Goal: Complete application form

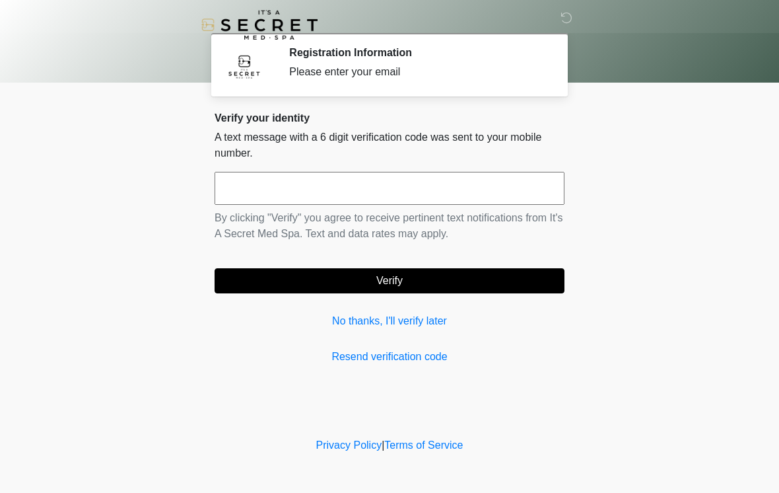
click at [260, 197] on input "text" at bounding box center [390, 188] width 350 height 33
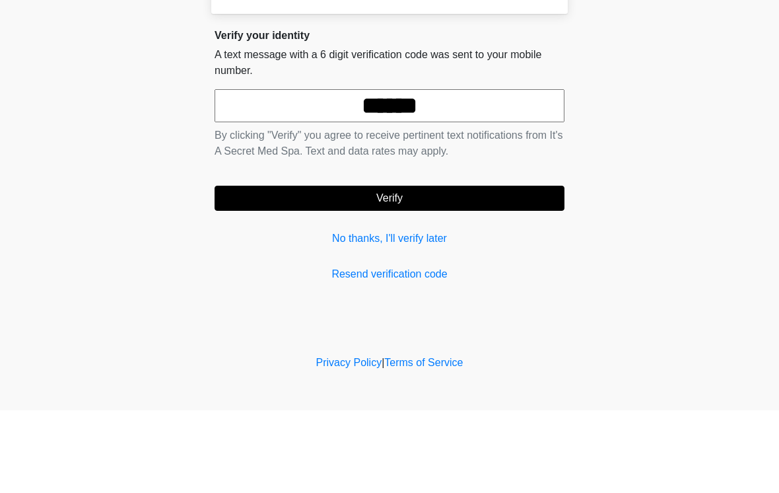
type input "******"
click at [393, 268] on button "Verify" at bounding box center [390, 280] width 350 height 25
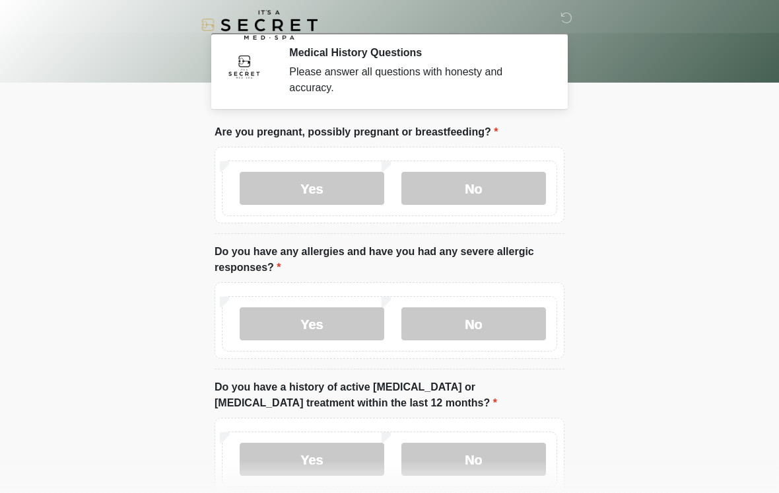
click at [481, 185] on label "No" at bounding box center [473, 188] width 145 height 33
click at [485, 318] on label "No" at bounding box center [473, 323] width 145 height 33
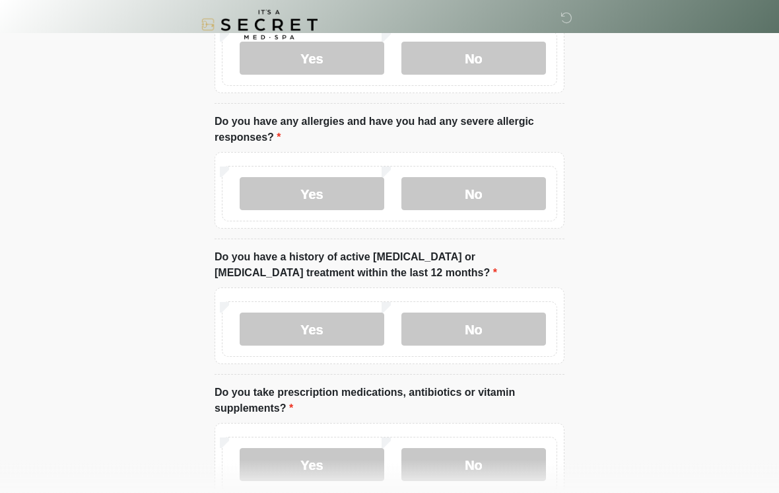
scroll to position [132, 0]
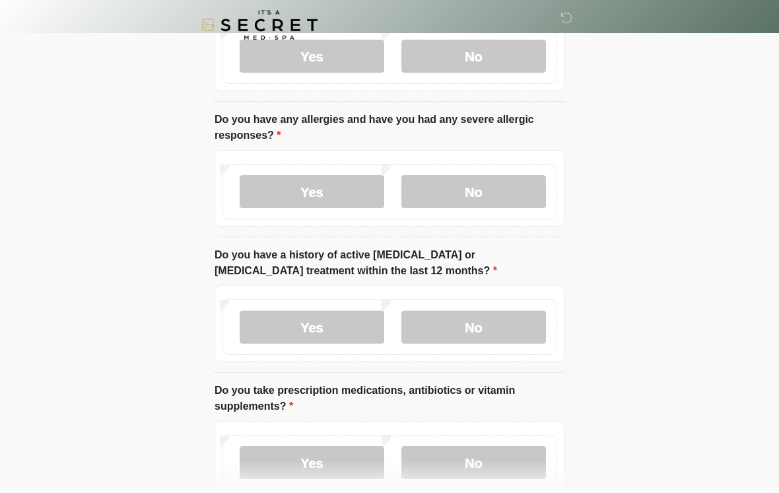
click at [480, 323] on label "No" at bounding box center [473, 326] width 145 height 33
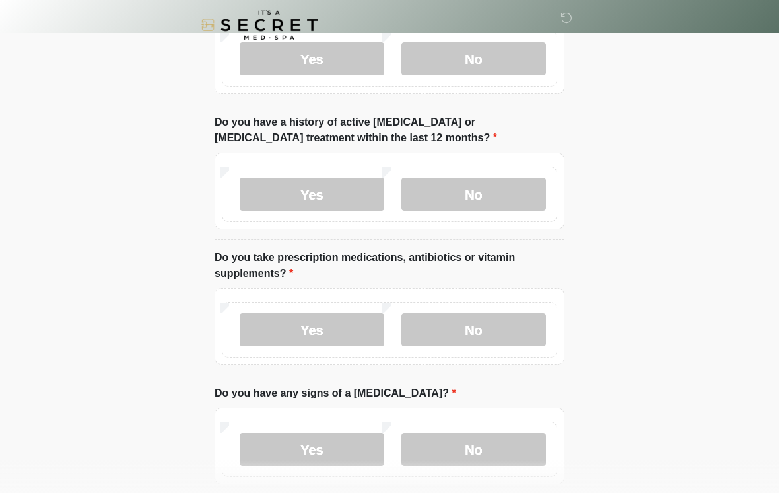
scroll to position [271, 0]
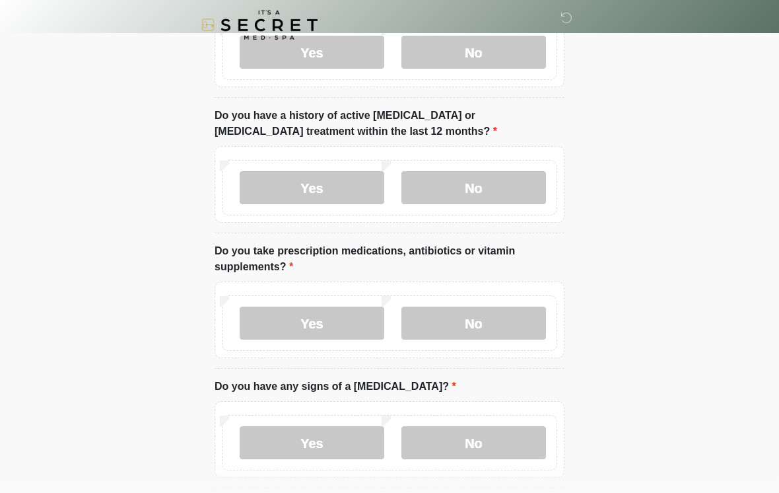
click at [312, 327] on label "Yes" at bounding box center [312, 322] width 145 height 33
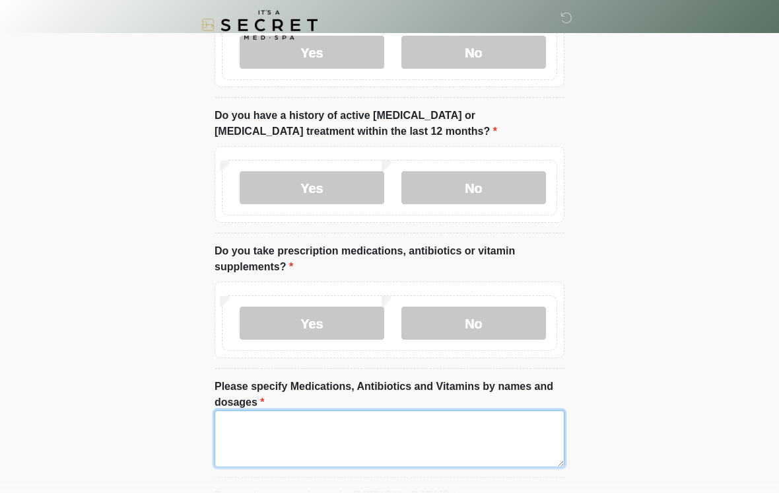
click at [254, 429] on textarea "Please specify Medications, Antibiotics and Vitamins by names and dosages" at bounding box center [390, 438] width 350 height 57
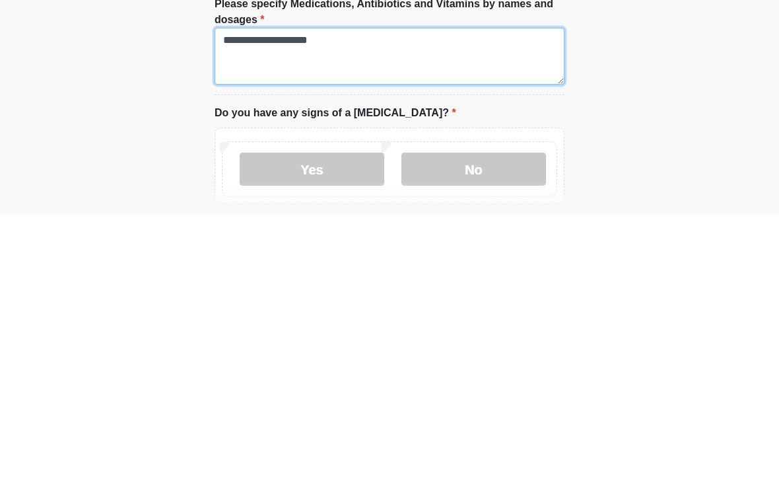
scroll to position [377, 0]
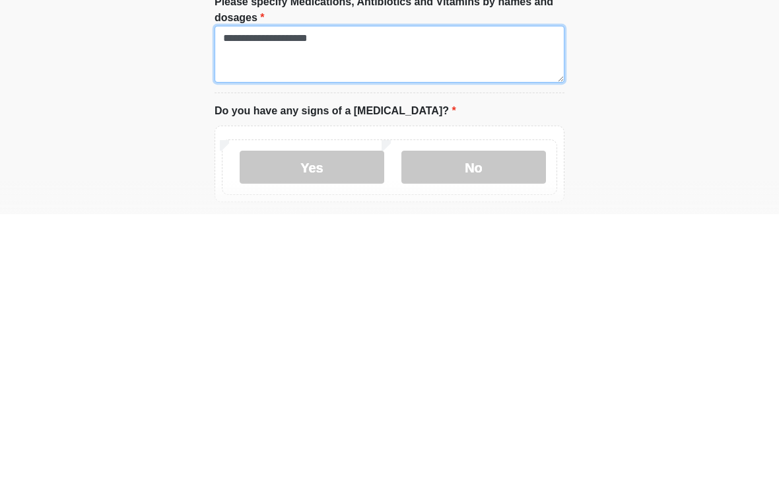
type textarea "**********"
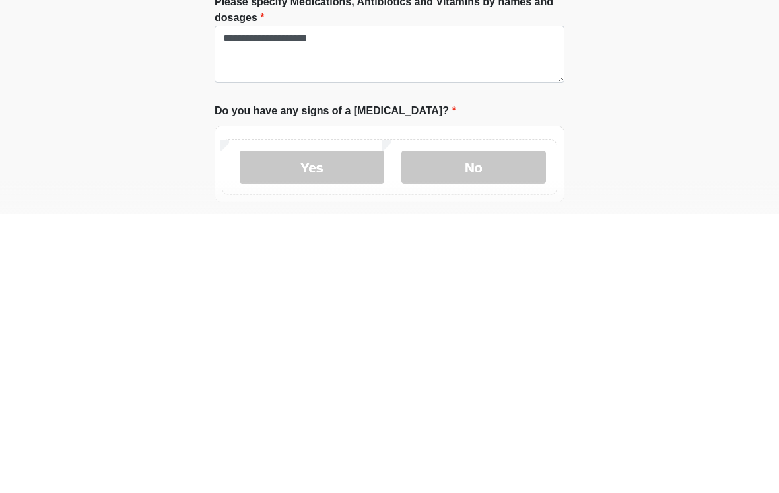
click at [474, 429] on label "No" at bounding box center [473, 445] width 145 height 33
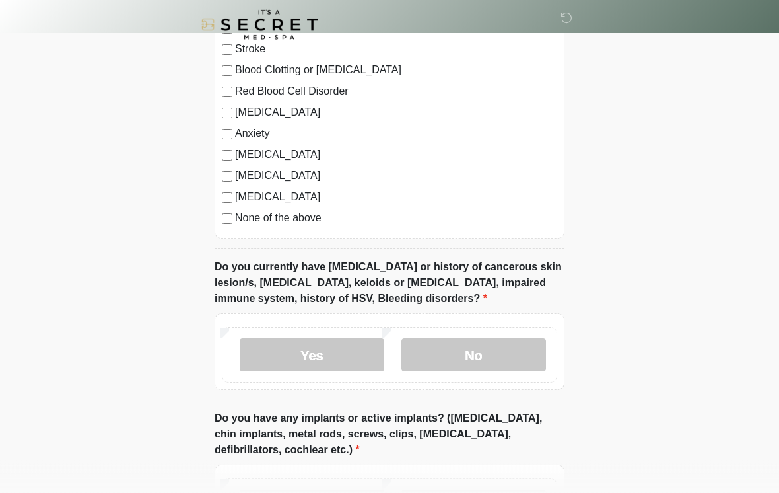
scroll to position [961, 0]
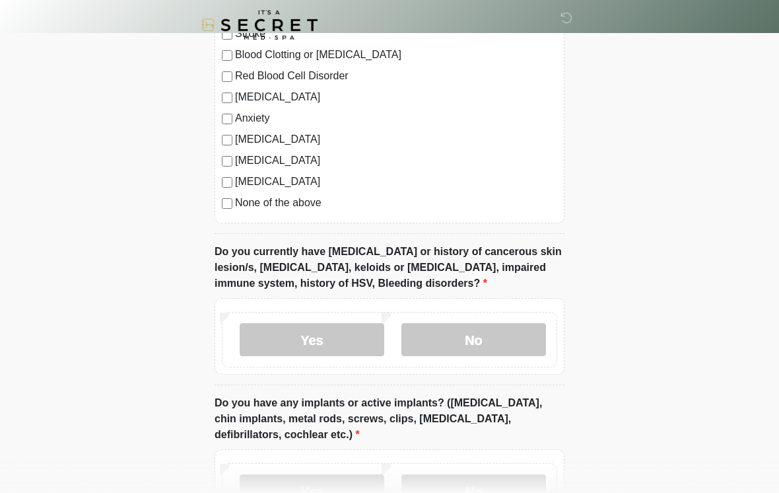
click at [453, 331] on label "No" at bounding box center [473, 339] width 145 height 33
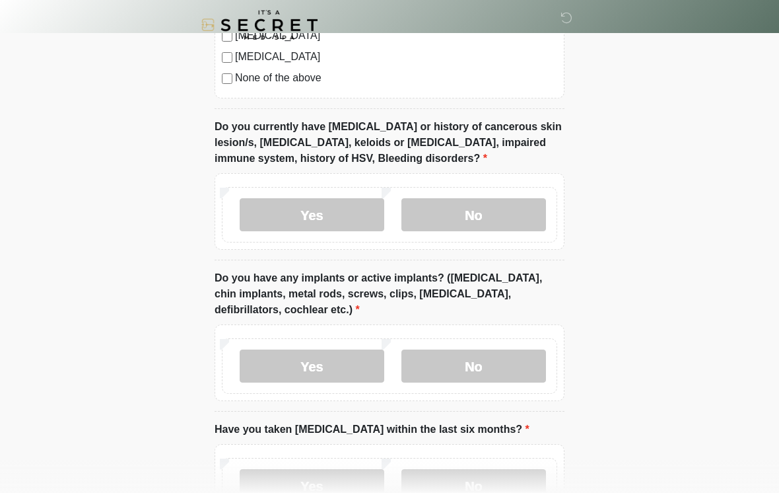
scroll to position [1091, 0]
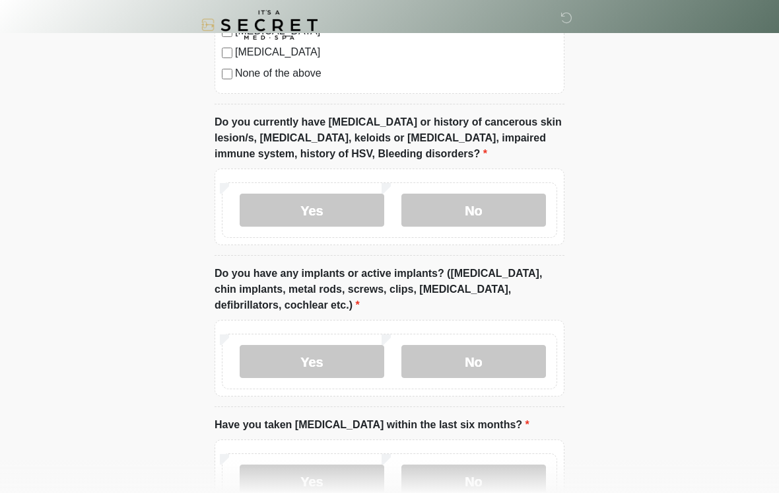
click at [306, 358] on label "Yes" at bounding box center [312, 361] width 145 height 33
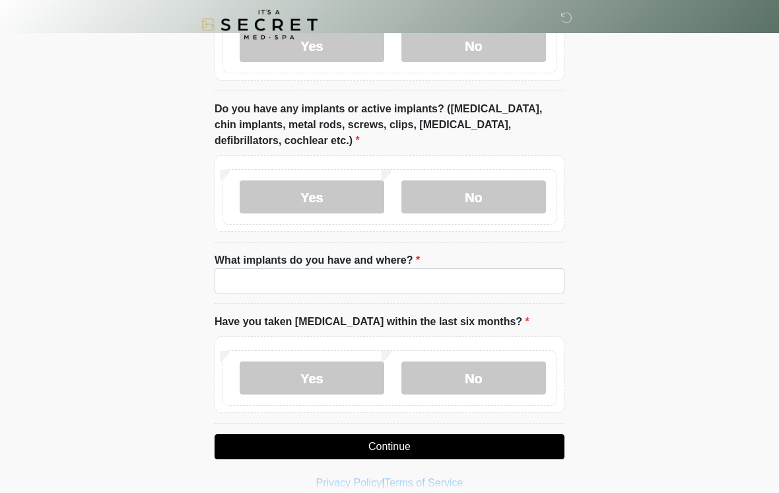
scroll to position [1269, 0]
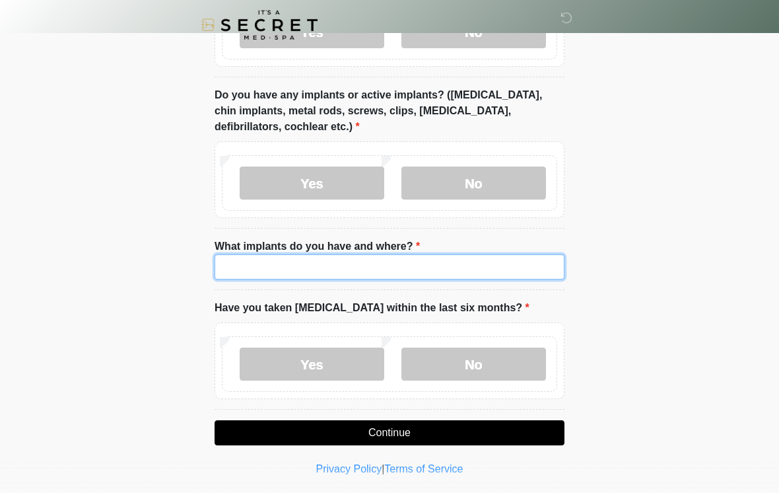
click at [270, 262] on input "What implants do you have and where?" at bounding box center [390, 266] width 350 height 25
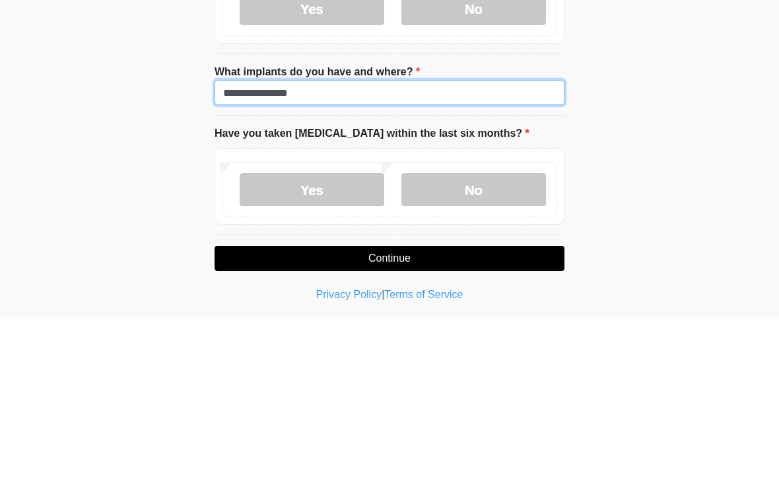
type input "**********"
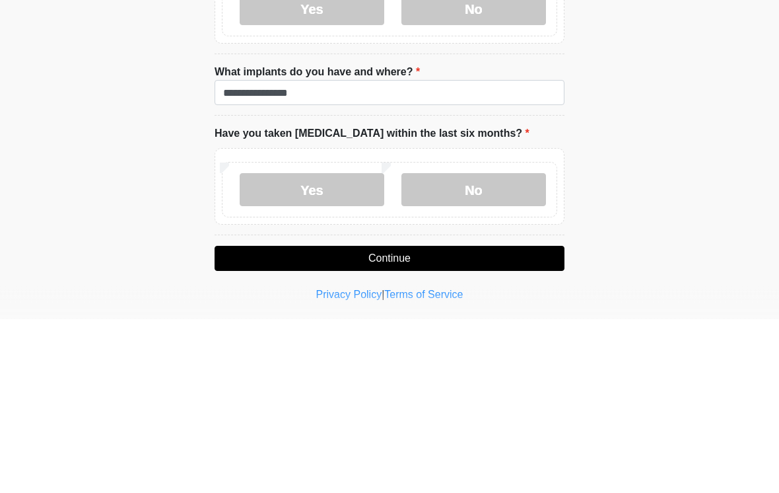
click at [481, 347] on label "No" at bounding box center [473, 363] width 145 height 33
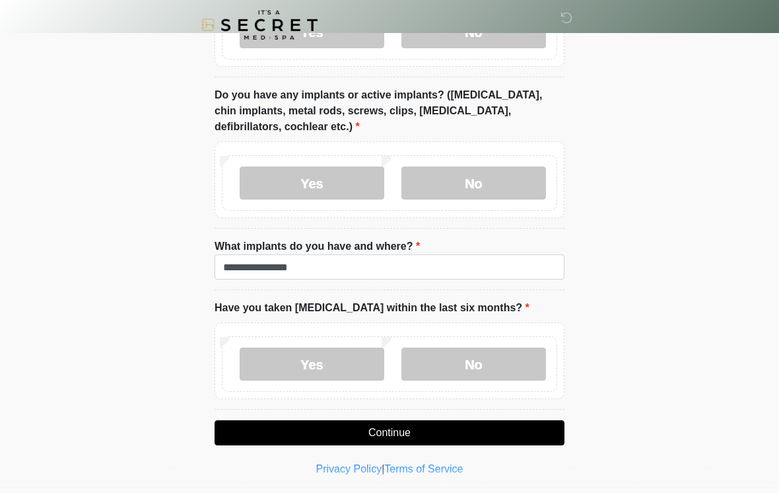
click at [389, 431] on button "Continue" at bounding box center [390, 432] width 350 height 25
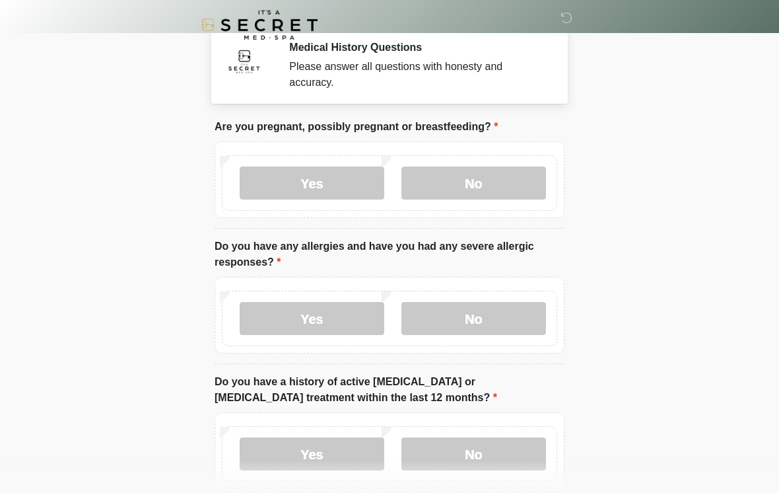
scroll to position [0, 0]
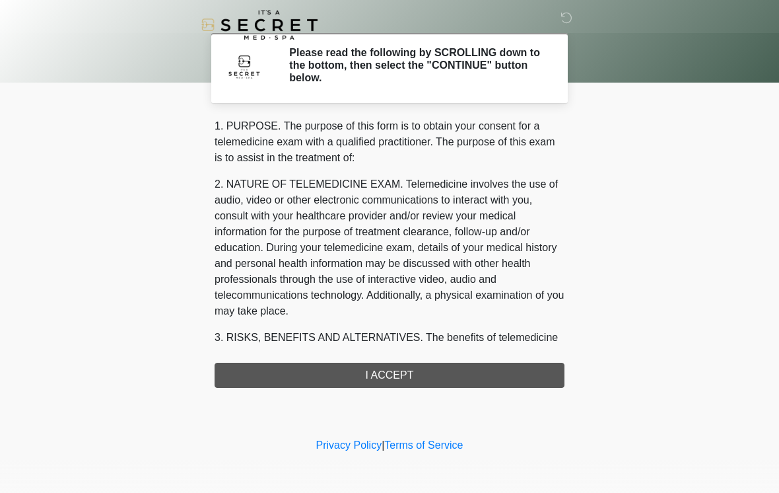
click at [399, 378] on div "1. PURPOSE. The purpose of this form is to obtain your consent for a telemedici…" at bounding box center [390, 252] width 350 height 269
click at [397, 373] on div "1. PURPOSE. The purpose of this form is to obtain your consent for a telemedici…" at bounding box center [390, 252] width 350 height 269
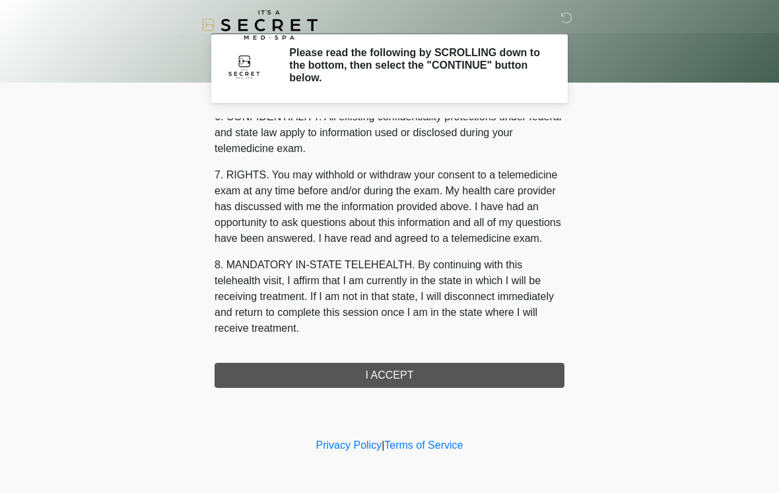
scroll to position [537, 0]
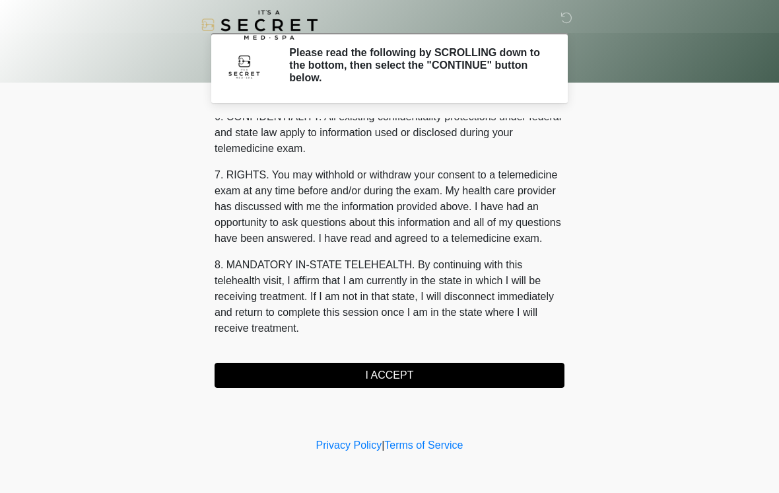
click at [401, 378] on button "I ACCEPT" at bounding box center [390, 374] width 350 height 25
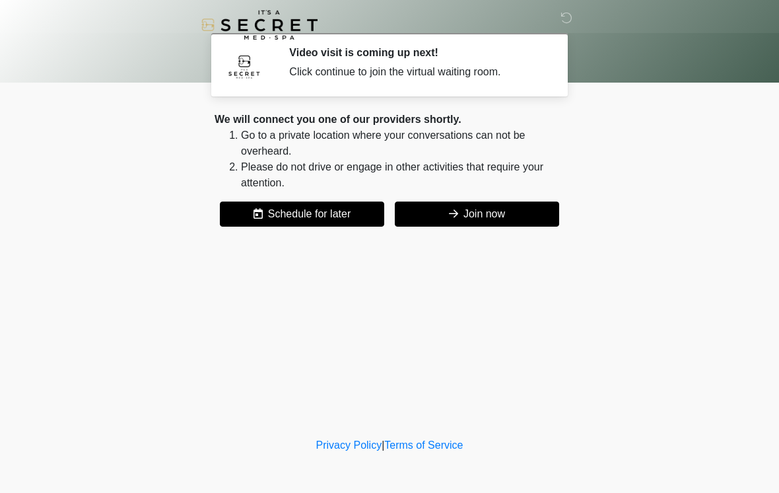
click at [486, 211] on button "Join now" at bounding box center [477, 213] width 164 height 25
